Goal: Communication & Community: Answer question/provide support

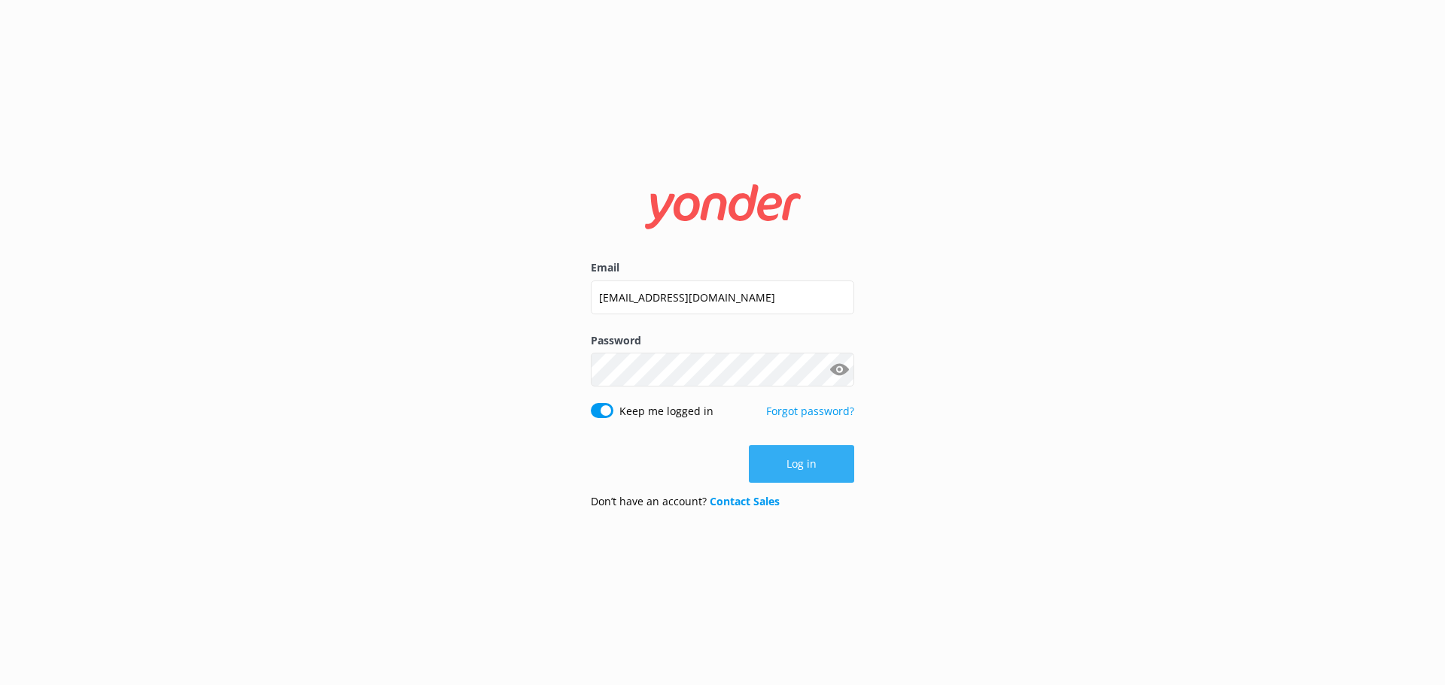
click at [784, 455] on button "Log in" at bounding box center [801, 464] width 105 height 38
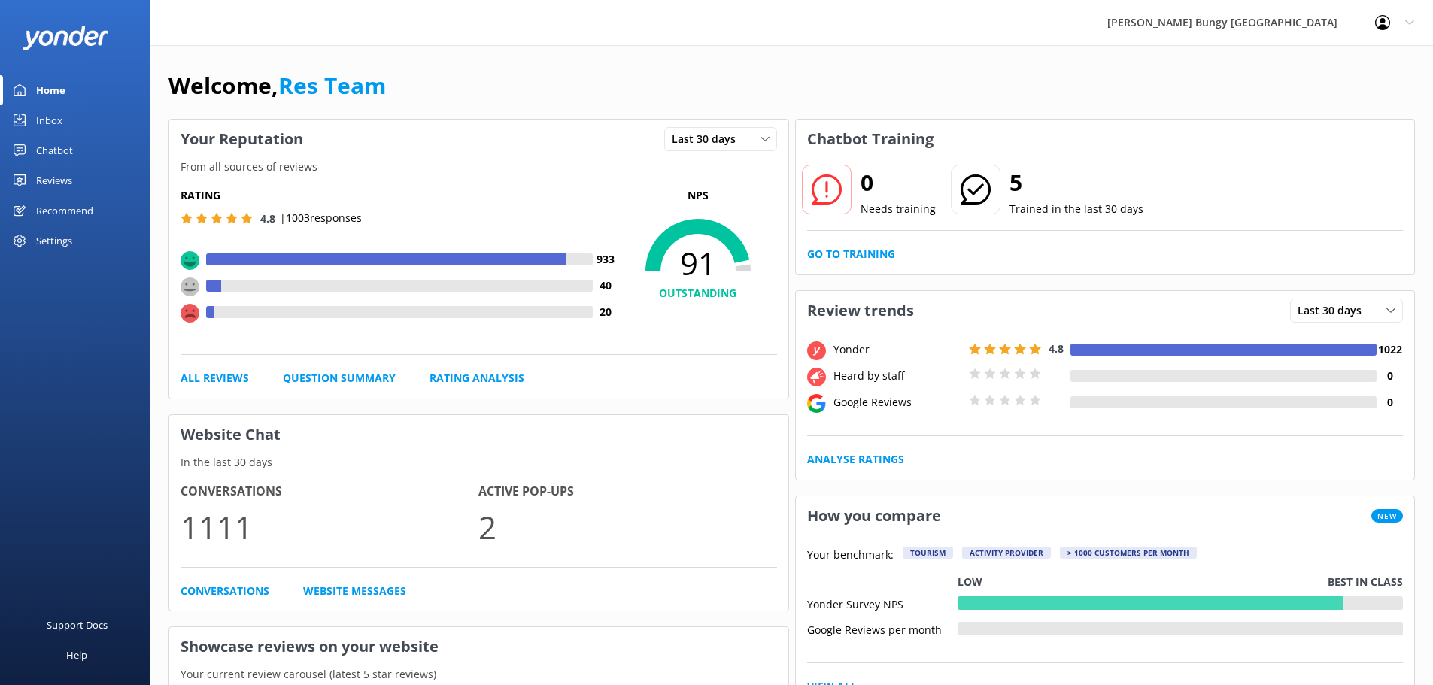
click at [60, 154] on div "Chatbot" at bounding box center [54, 150] width 37 height 30
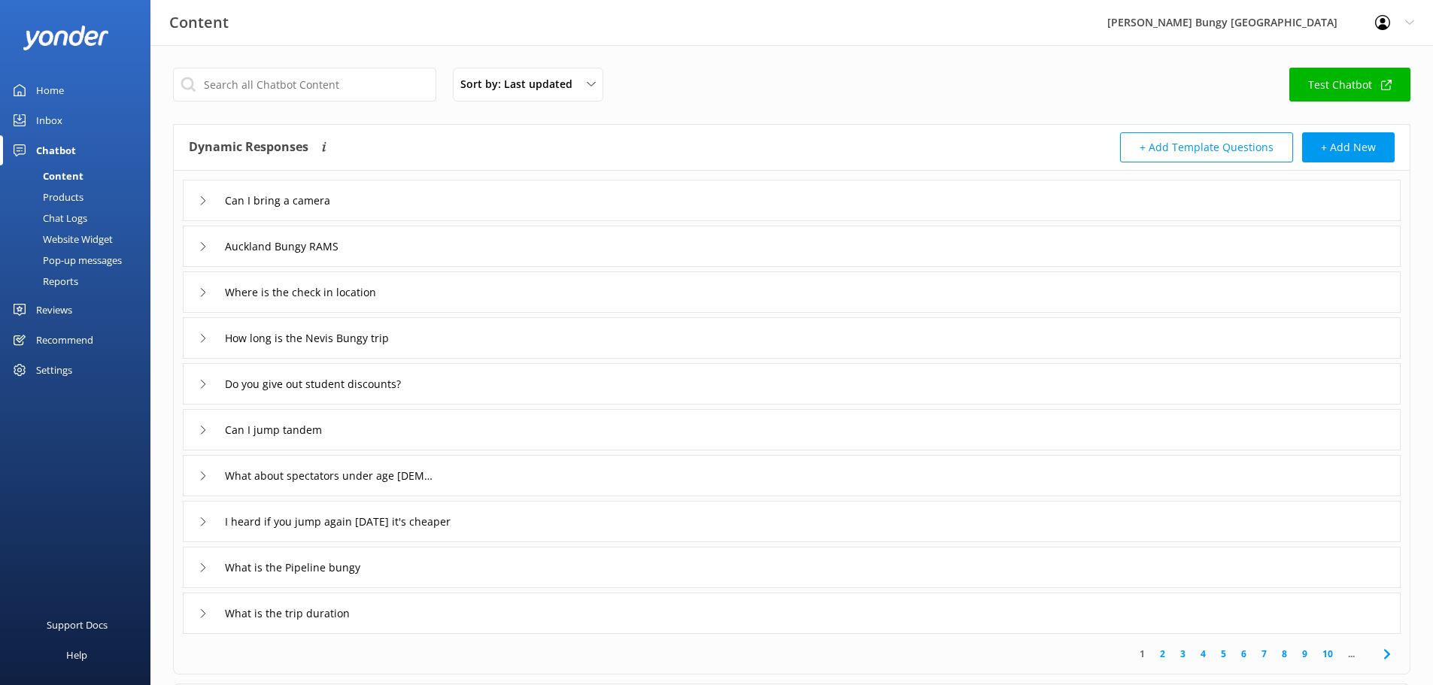
click at [108, 119] on link "Inbox" at bounding box center [75, 120] width 150 height 30
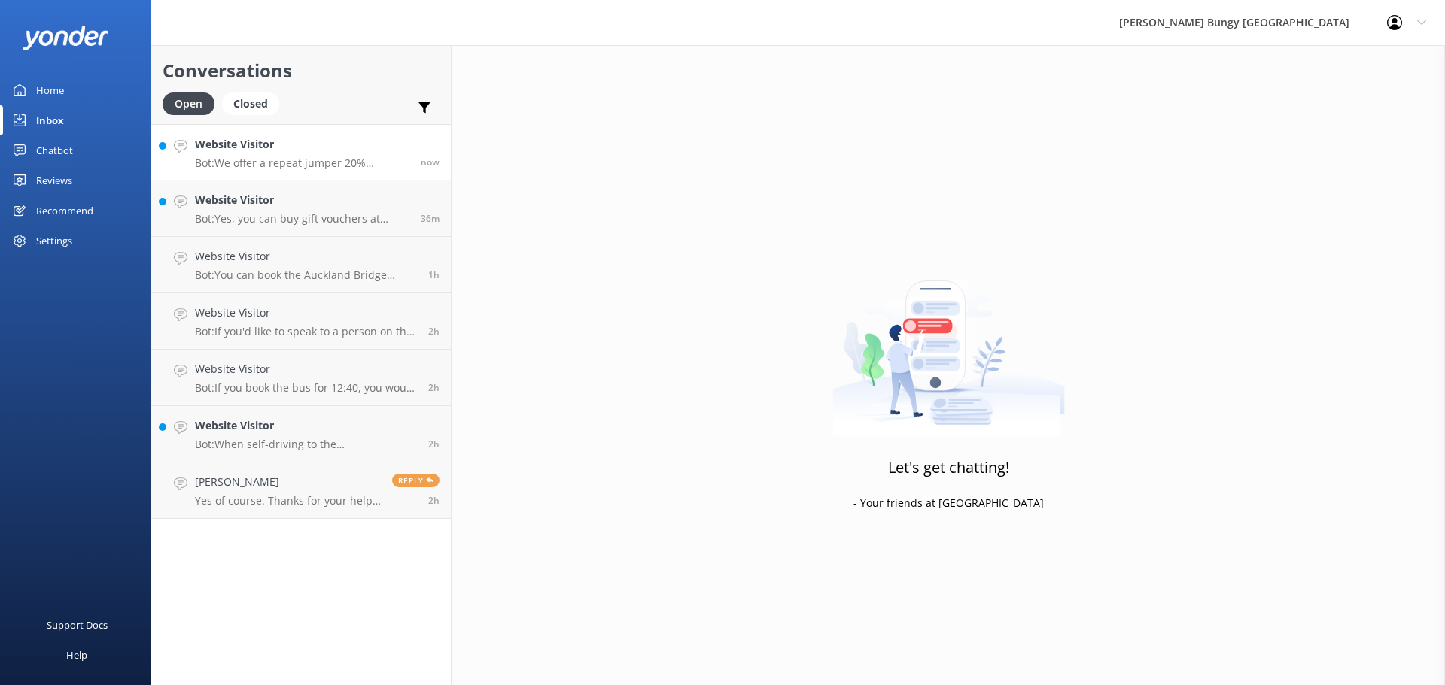
click at [346, 163] on p "Bot: We offer a repeat jumper 20% discount on any of our singular activities fo…" at bounding box center [302, 164] width 214 height 14
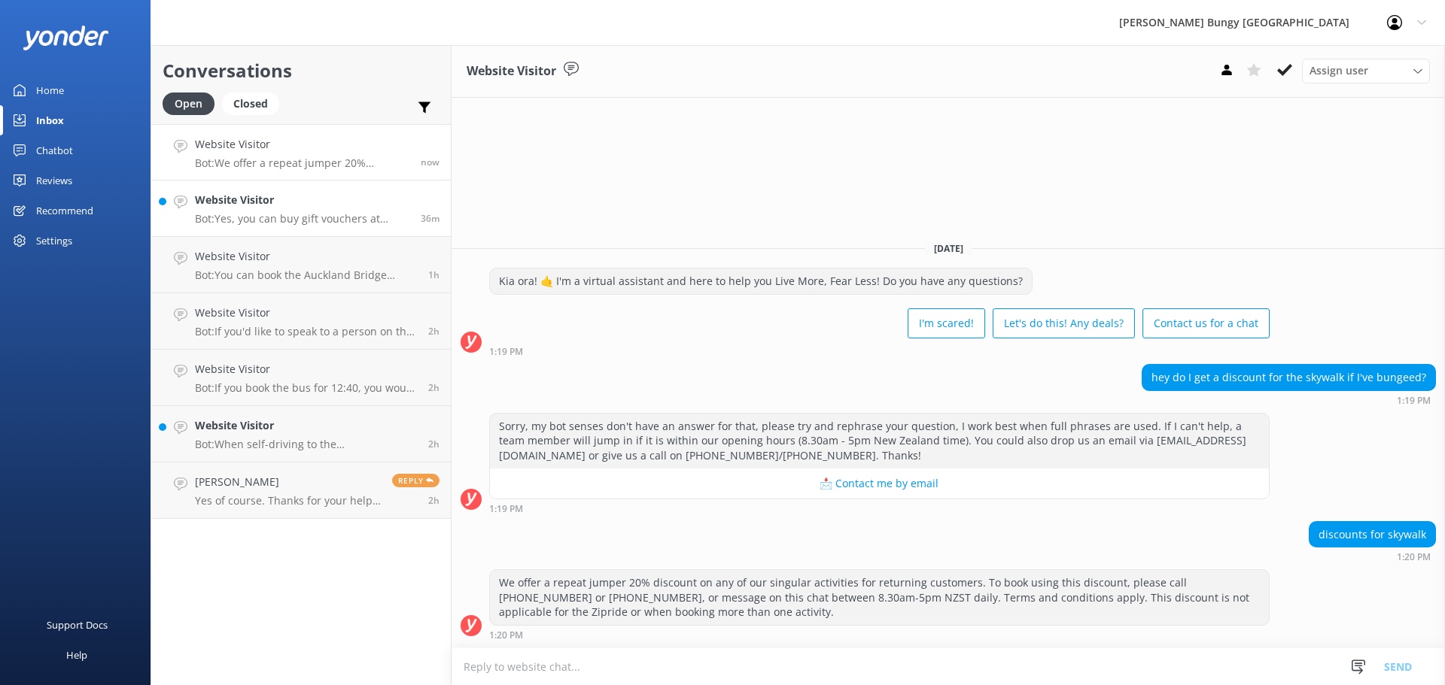
click at [386, 225] on p "Bot: Yes, you can buy gift vouchers at [URL][DOMAIN_NAME]. They’re valid for 12…" at bounding box center [302, 219] width 214 height 14
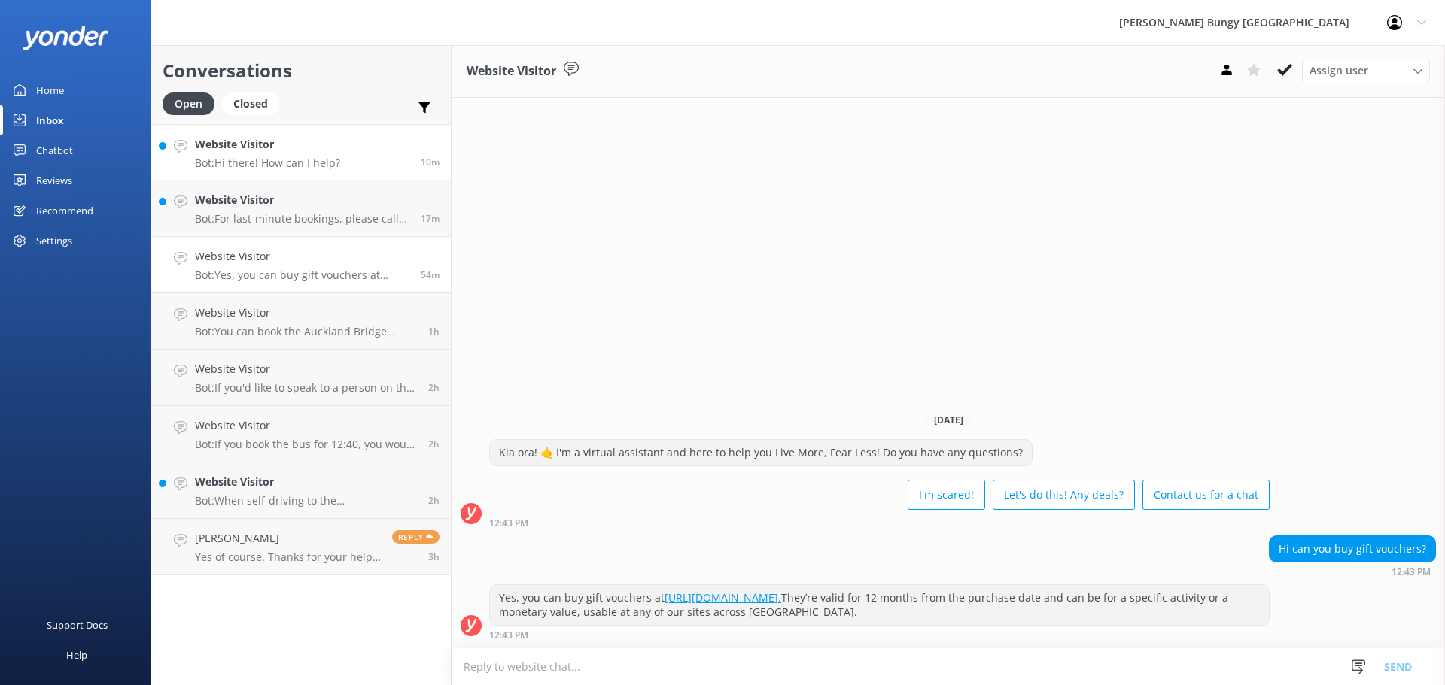
click at [265, 151] on h4 "Website Visitor" at bounding box center [267, 144] width 145 height 17
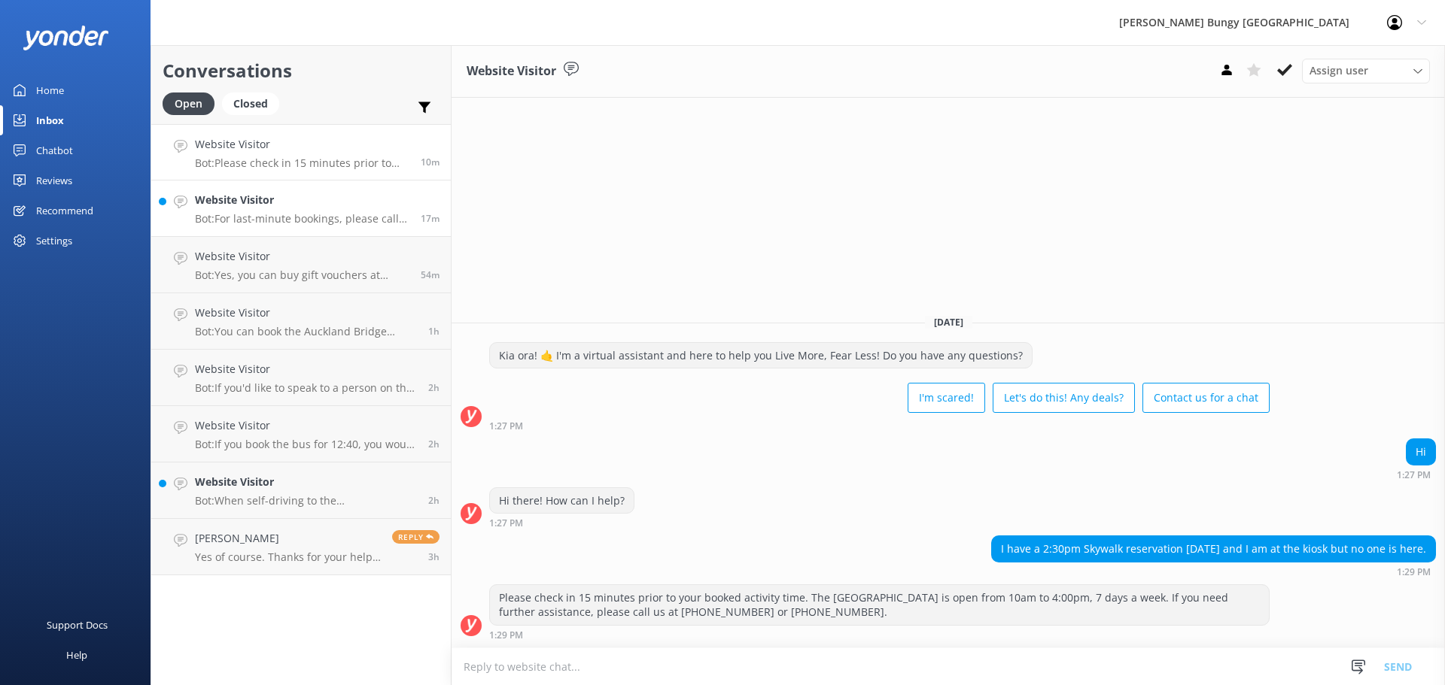
click at [311, 199] on h4 "Website Visitor" at bounding box center [302, 200] width 214 height 17
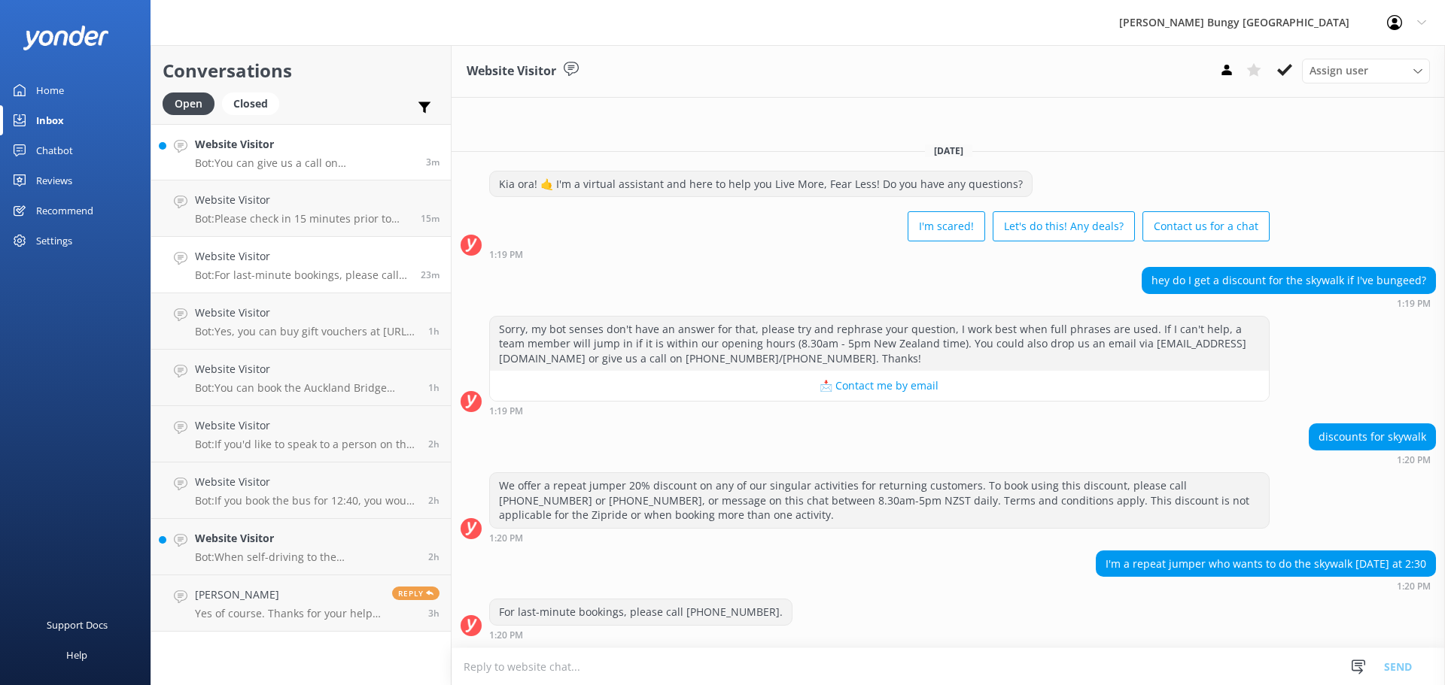
click at [296, 169] on p "Bot: You can give us a call on [PHONE_NUMBER] or [PHONE_NUMBER] to chat with a …" at bounding box center [305, 164] width 220 height 14
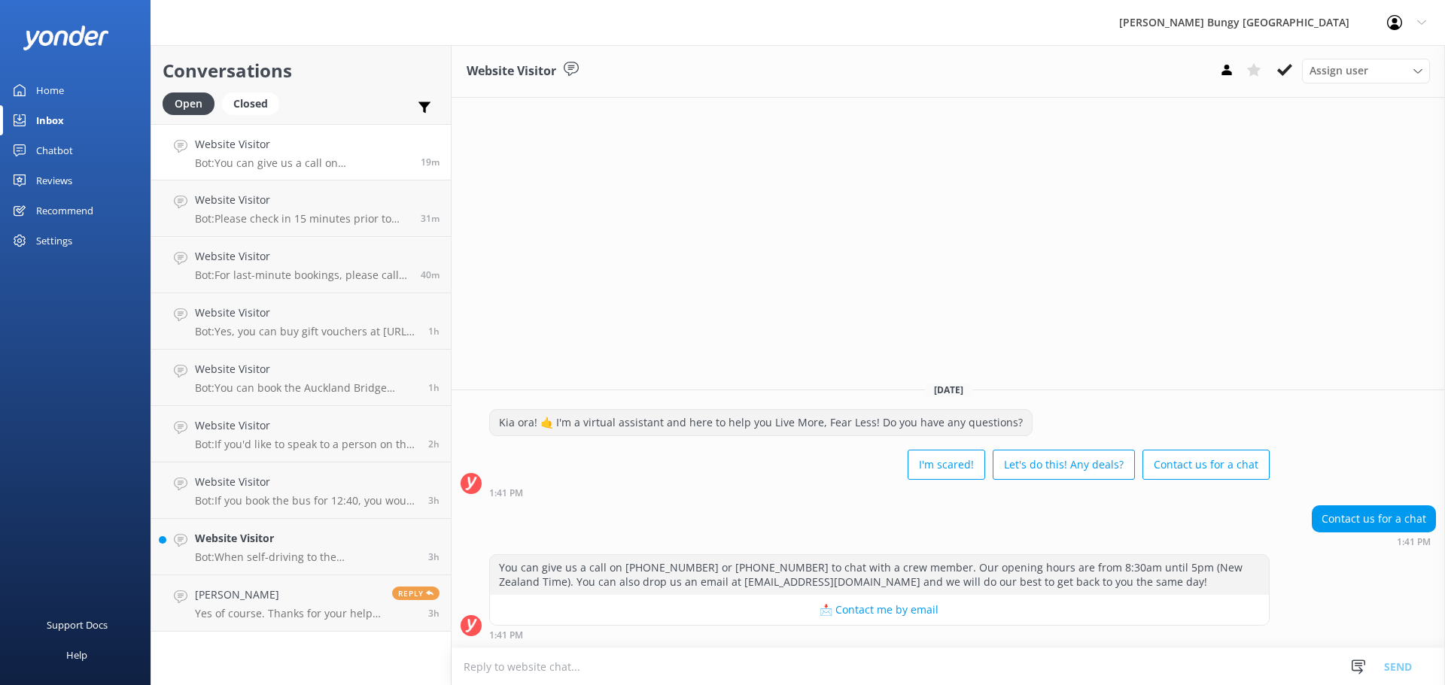
drag, startPoint x: 1120, startPoint y: 268, endPoint x: 873, endPoint y: 239, distance: 248.5
click at [873, 239] on div "Website Visitor Assign user [PERSON_NAME] [PERSON_NAME] Tech Admin [PERSON_NAME…" at bounding box center [947, 365] width 993 height 640
click at [1388, 270] on div "Website Visitor Assign user [PERSON_NAME] [PERSON_NAME] Tech Admin [PERSON_NAME…" at bounding box center [947, 365] width 993 height 640
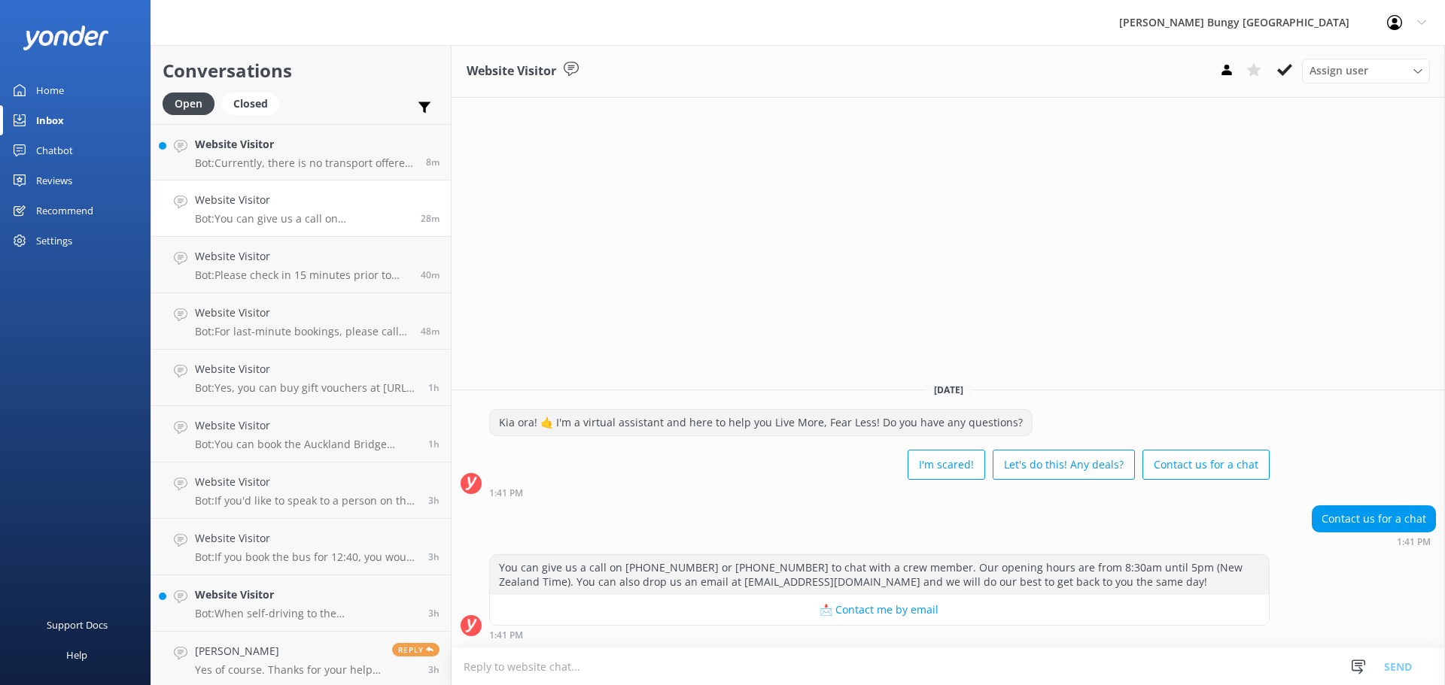
click at [1248, 333] on div "Website Visitor Assign user [PERSON_NAME] [PERSON_NAME] Tech Admin [PERSON_NAME…" at bounding box center [947, 365] width 993 height 640
click at [260, 126] on div "Conversations Open Closed Important Assigned to me Unassigned Website Visitor B…" at bounding box center [300, 365] width 301 height 640
click at [305, 157] on p "Bot: Currently, there is no transport offered for Taupo due to resource shortag…" at bounding box center [302, 164] width 214 height 14
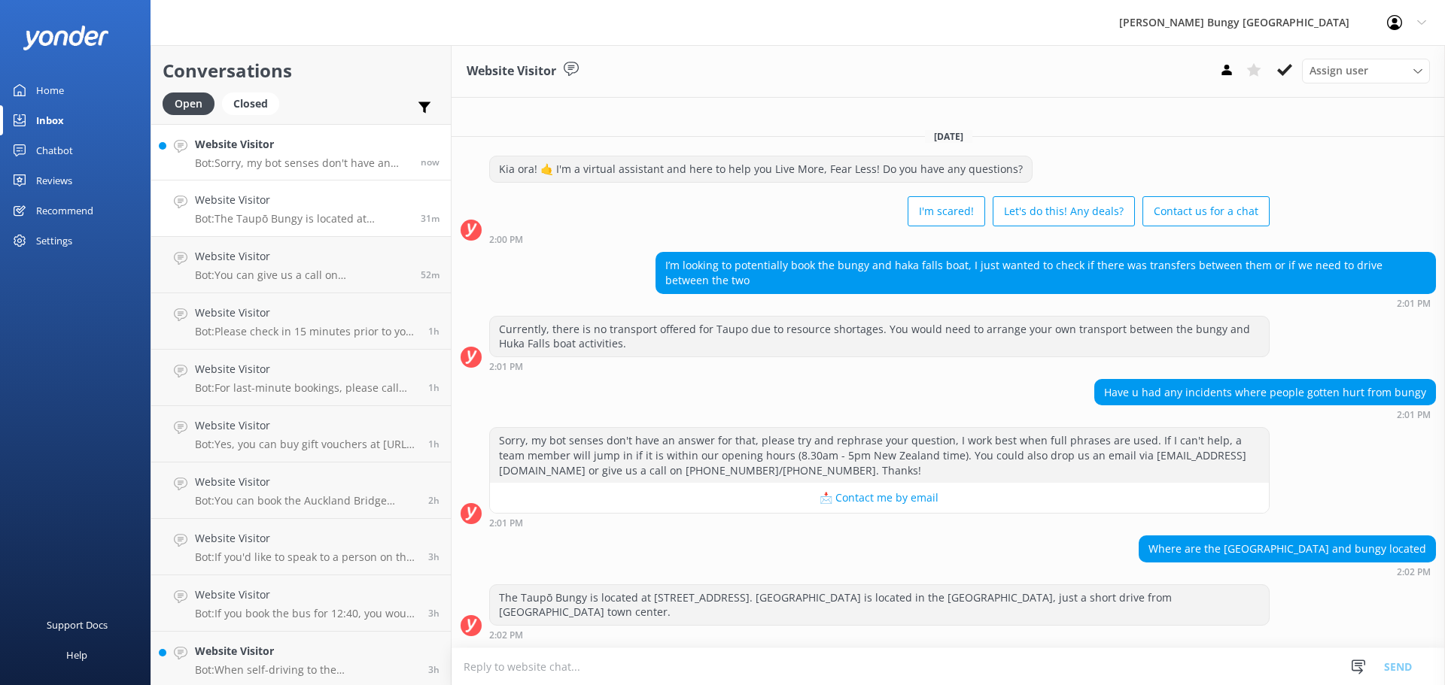
click at [316, 160] on p "Bot: Sorry, my bot senses don't have an answer for that, please try and rephras…" at bounding box center [302, 164] width 214 height 14
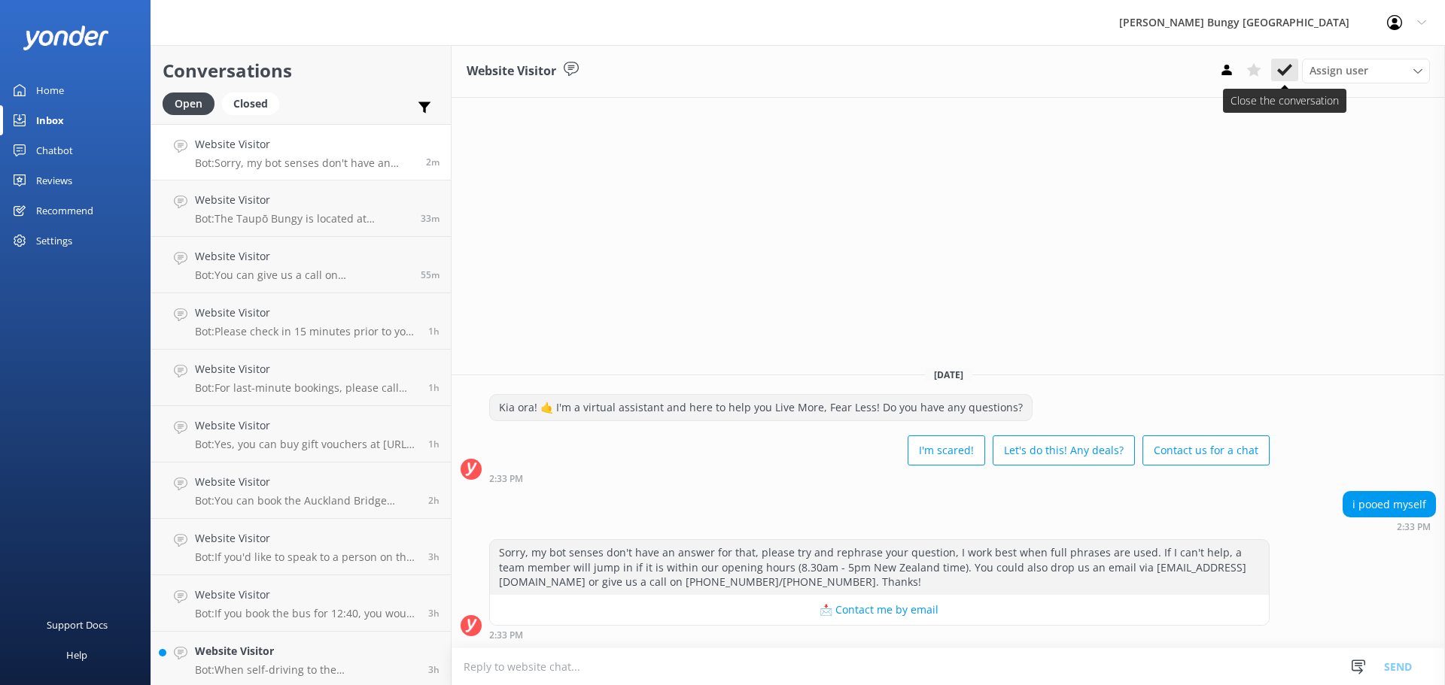
click at [1288, 67] on use at bounding box center [1284, 70] width 15 height 12
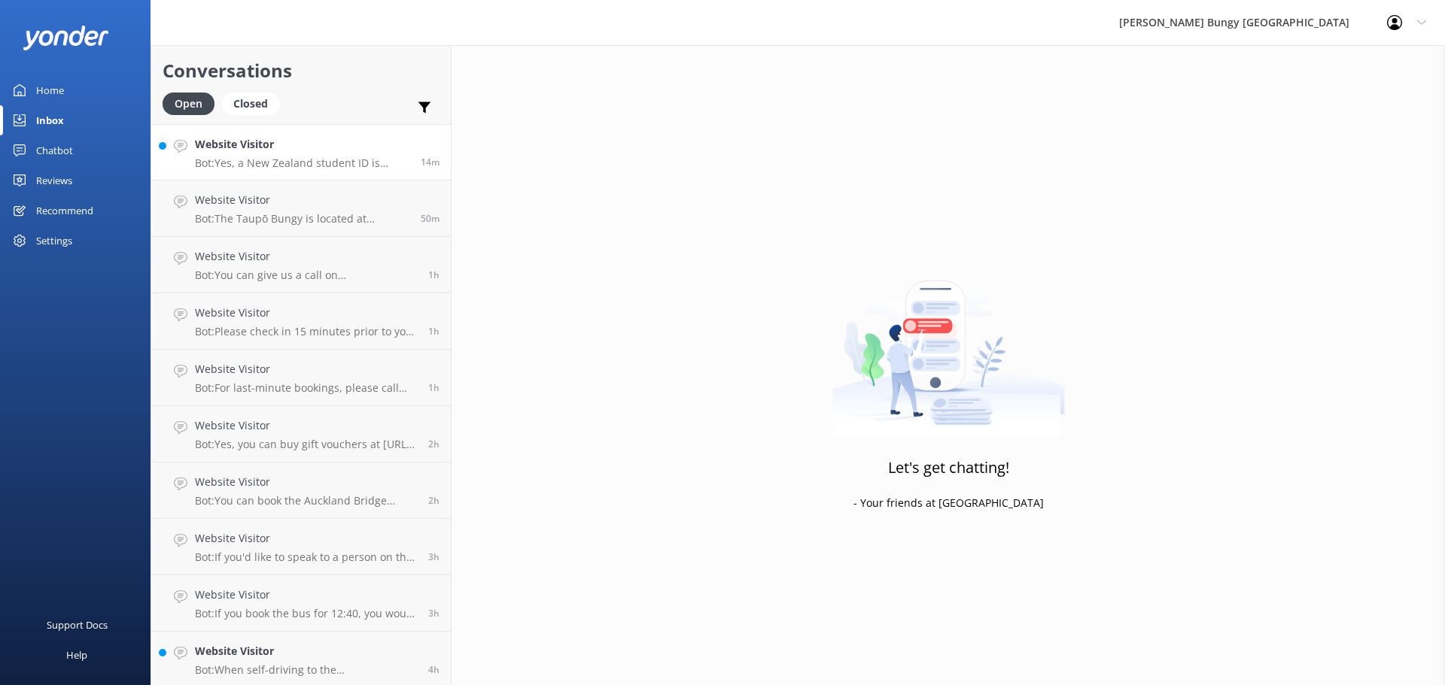
click at [336, 153] on div "Website Visitor Bot: Yes, a New [DEMOGRAPHIC_DATA] student ID is acceptable for…" at bounding box center [302, 152] width 214 height 32
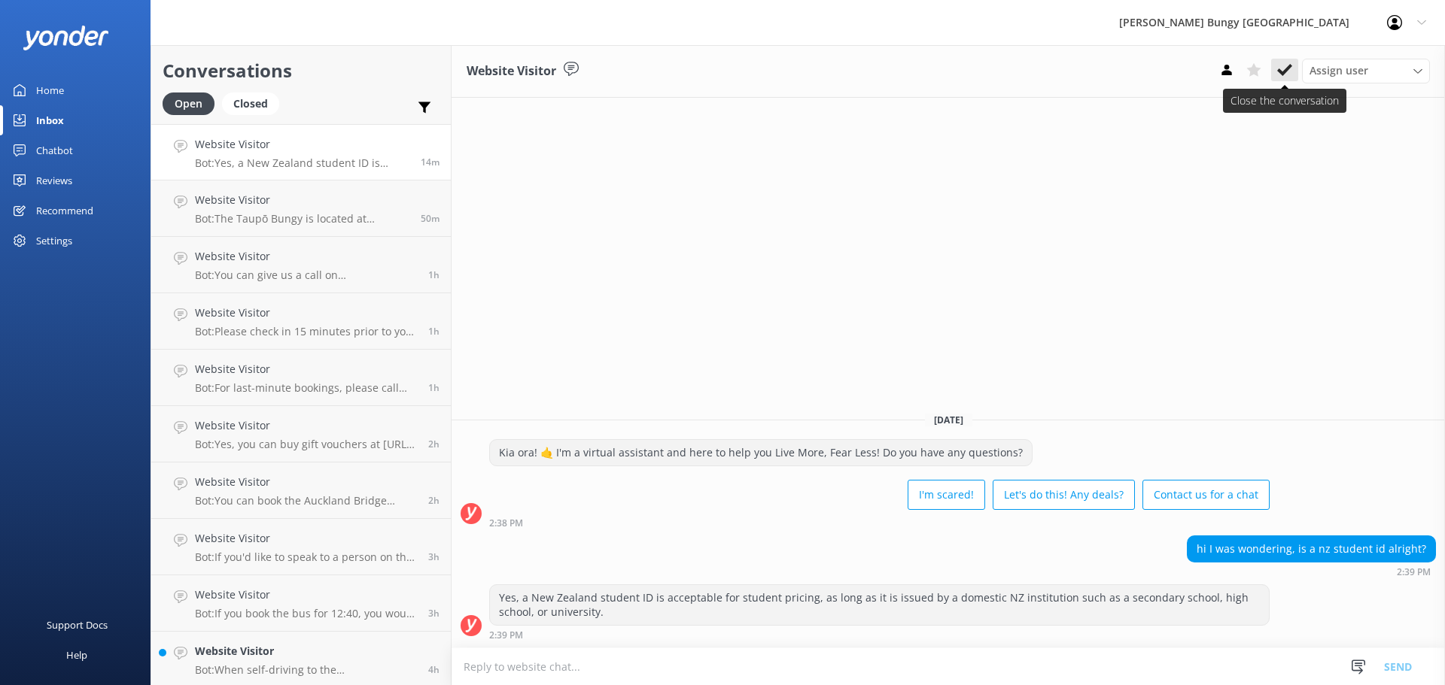
click at [1296, 68] on button at bounding box center [1284, 70] width 27 height 23
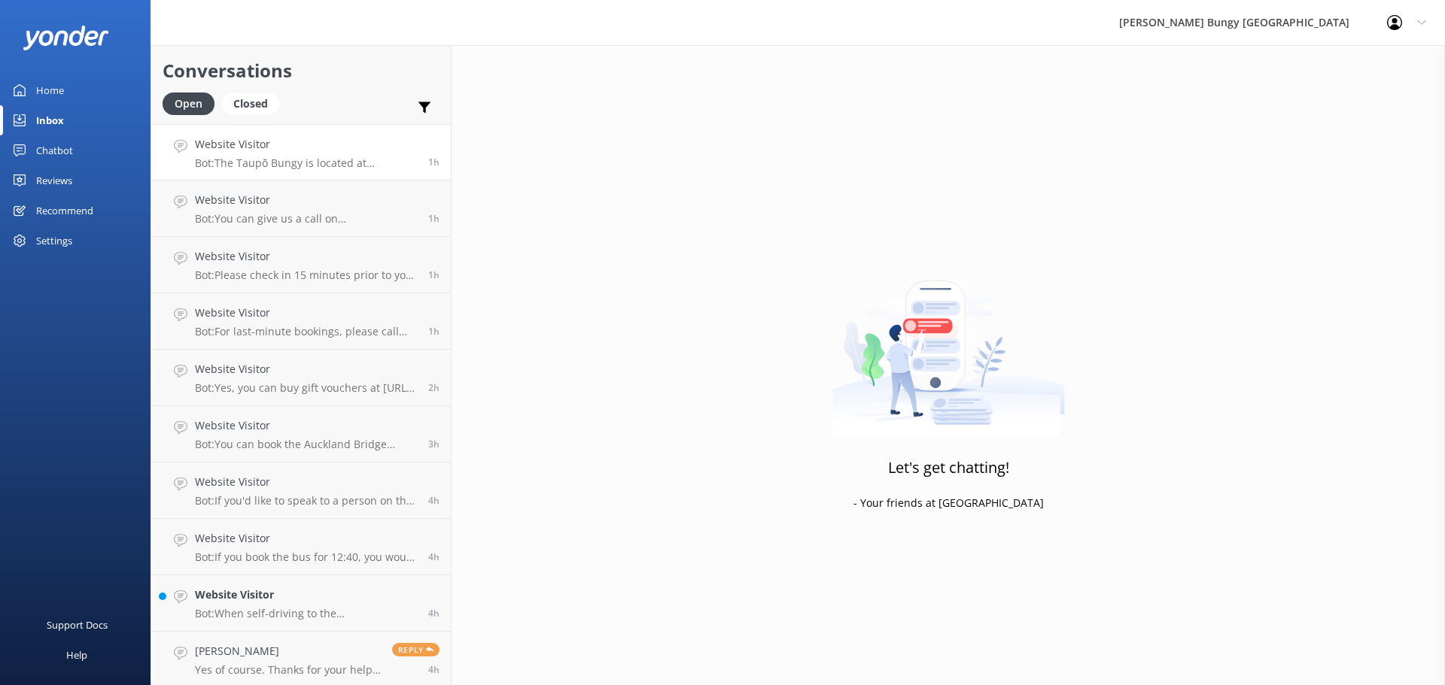
click at [382, 161] on p "Bot: The Taupō Bungy is located at [STREET_ADDRESS]. [GEOGRAPHIC_DATA] is locat…" at bounding box center [306, 164] width 222 height 14
